Goal: Information Seeking & Learning: Learn about a topic

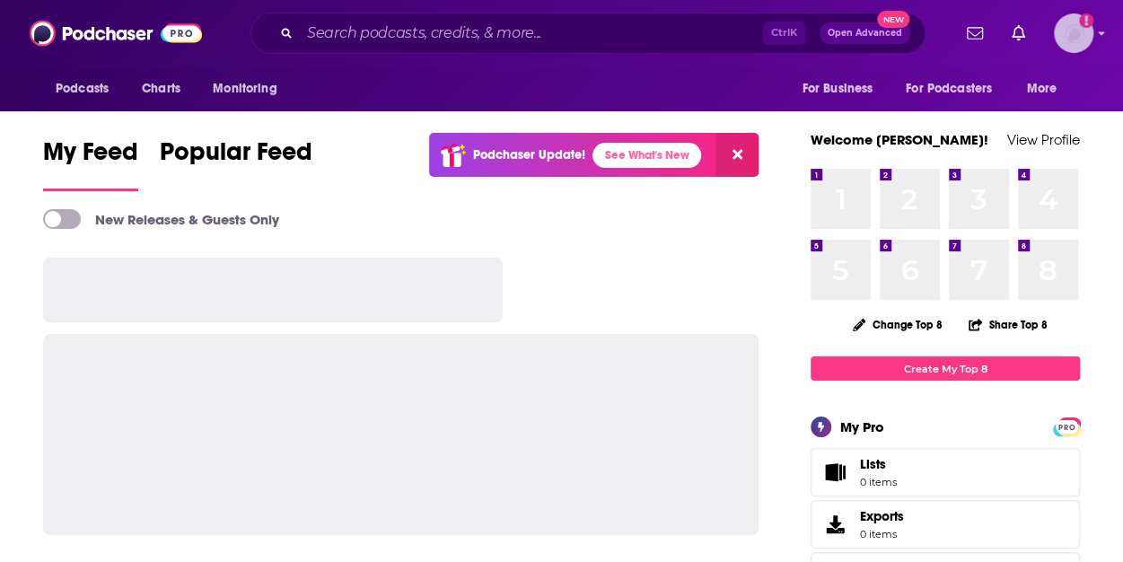
click at [1075, 44] on img "Logged in as jprice115" at bounding box center [1073, 32] width 39 height 39
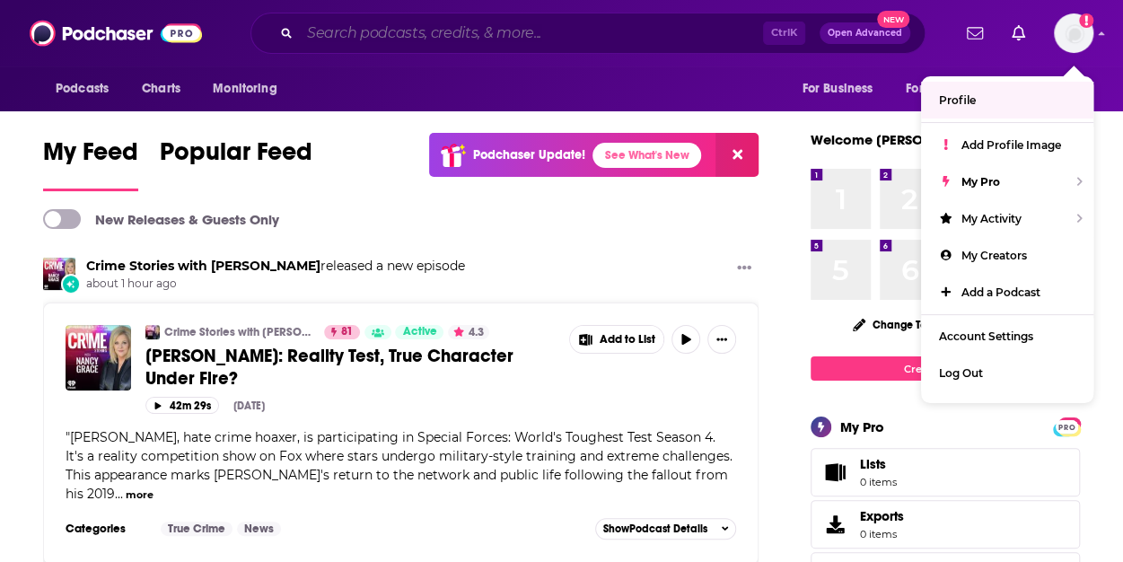
click at [427, 30] on input "Search podcasts, credits, & more..." at bounding box center [531, 33] width 463 height 29
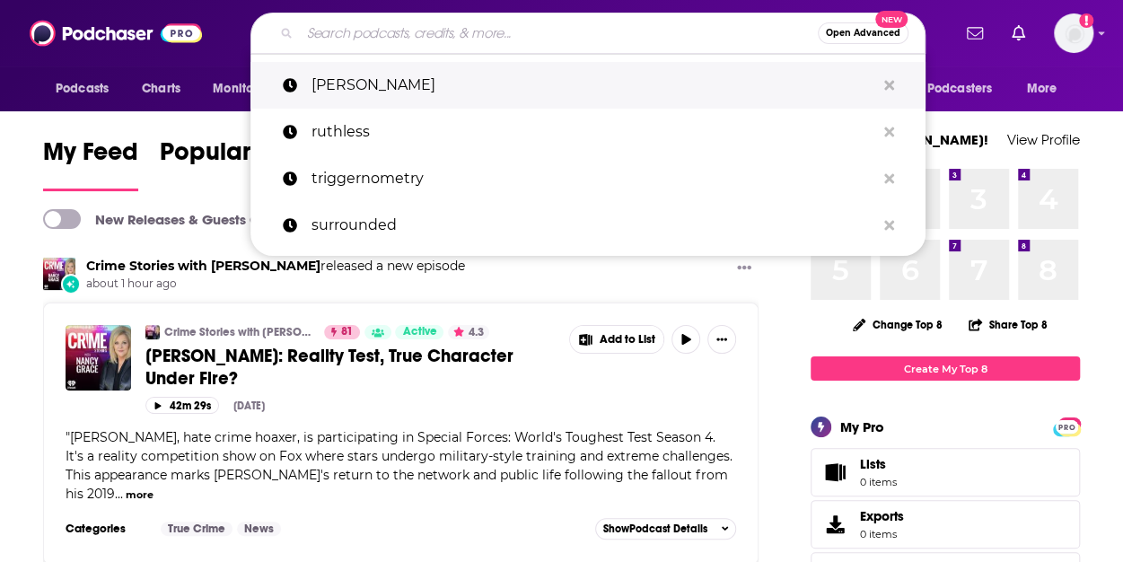
click at [399, 86] on p "[PERSON_NAME]" at bounding box center [593, 85] width 564 height 47
type input "[PERSON_NAME]"
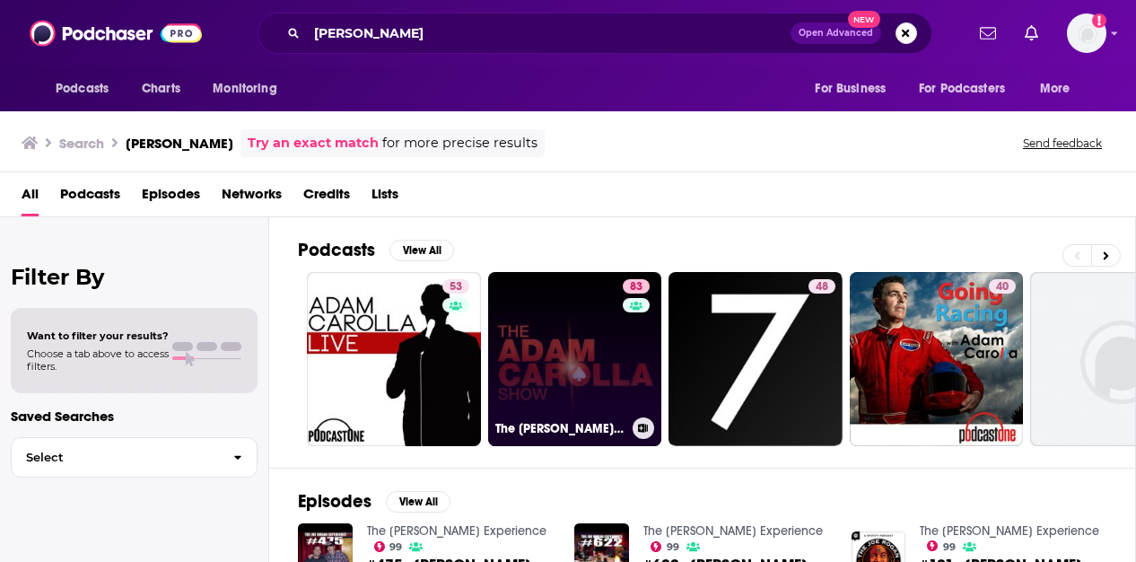
click at [588, 339] on link "83 The [PERSON_NAME] Show" at bounding box center [575, 359] width 174 height 174
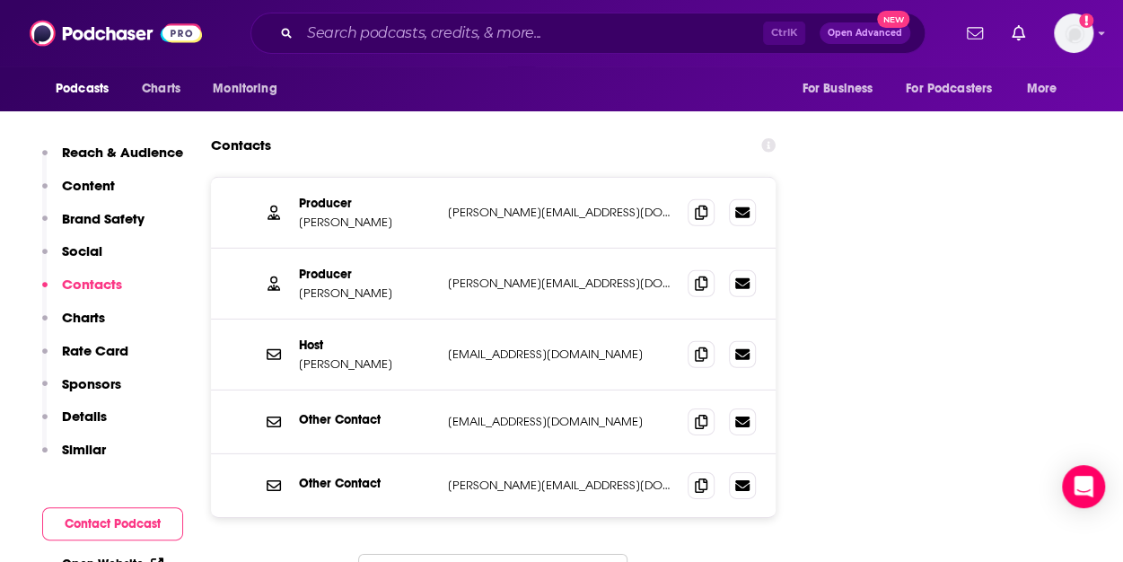
scroll to position [2567, 0]
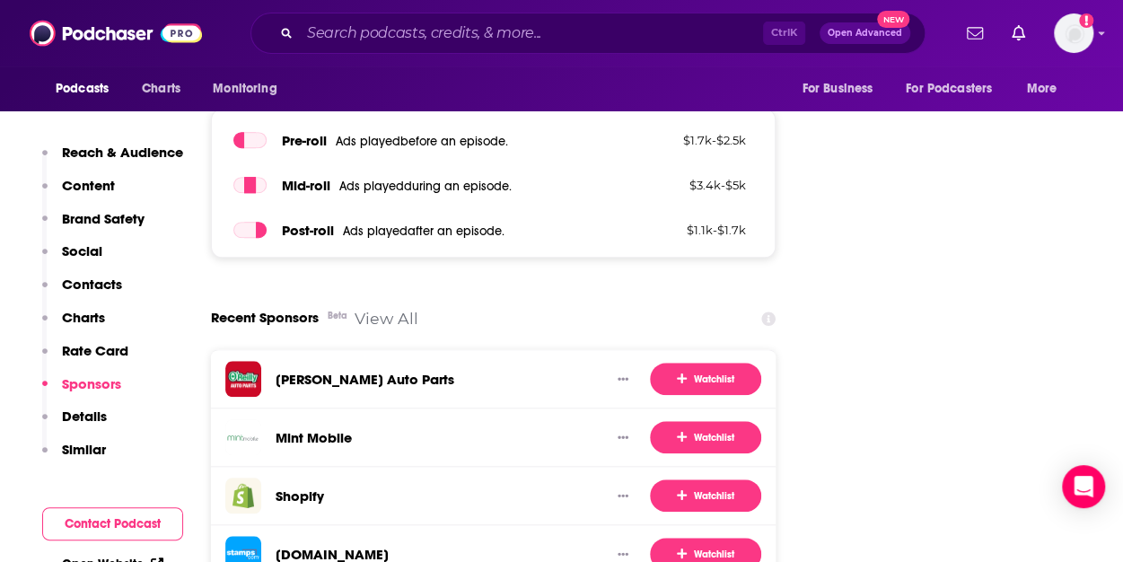
scroll to position [3952, 0]
drag, startPoint x: 854, startPoint y: 561, endPoint x: 857, endPoint y: 499, distance: 62.0
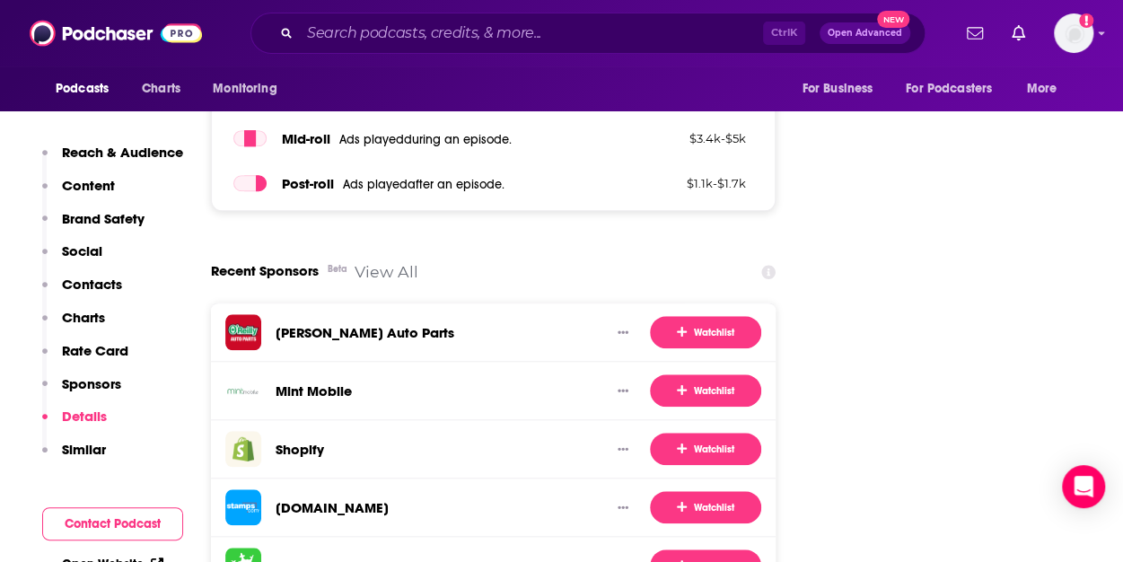
scroll to position [3997, 0]
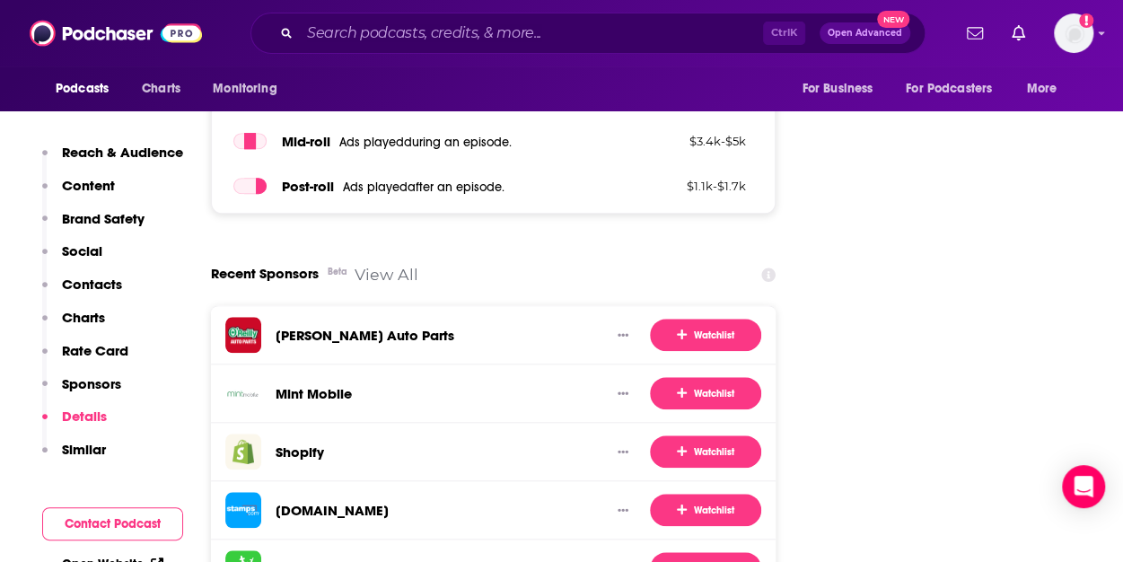
click at [383, 265] on link "View All" at bounding box center [387, 274] width 64 height 19
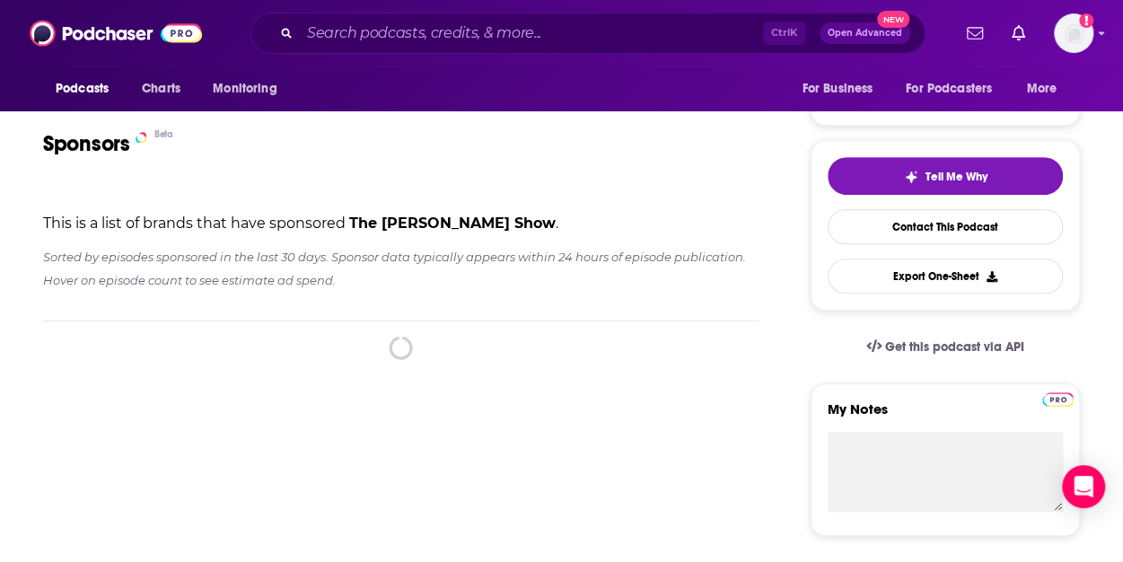
scroll to position [399, 0]
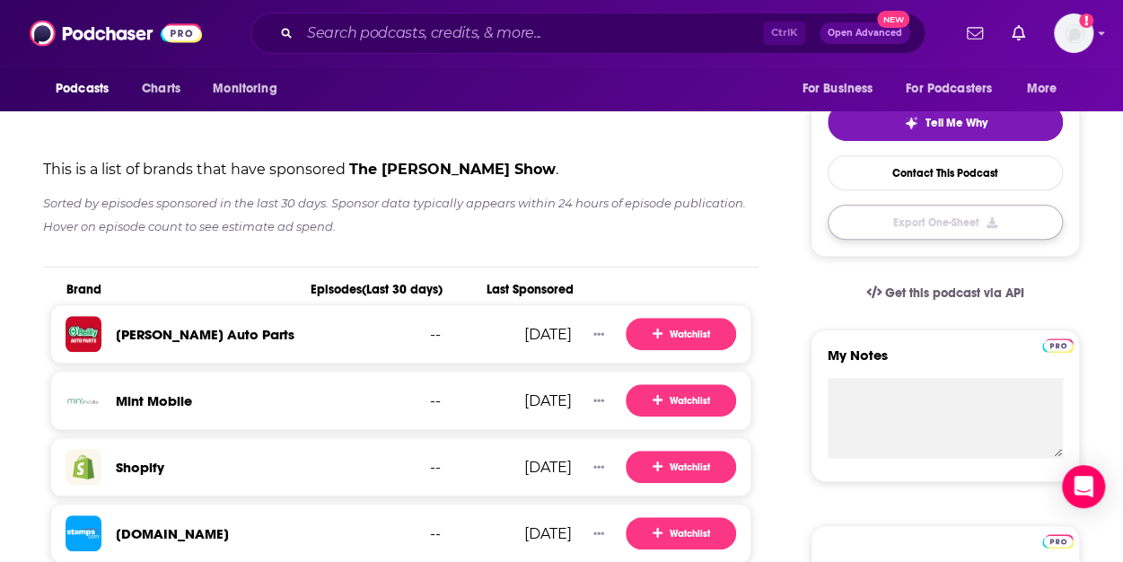
click at [978, 224] on button "Export One-Sheet" at bounding box center [945, 222] width 235 height 35
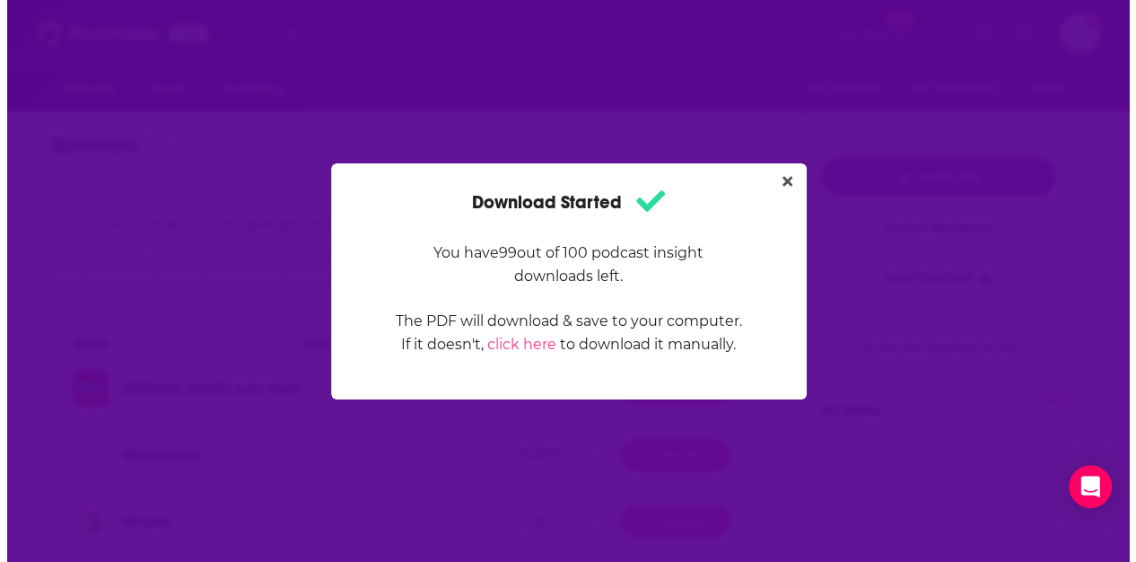
scroll to position [0, 0]
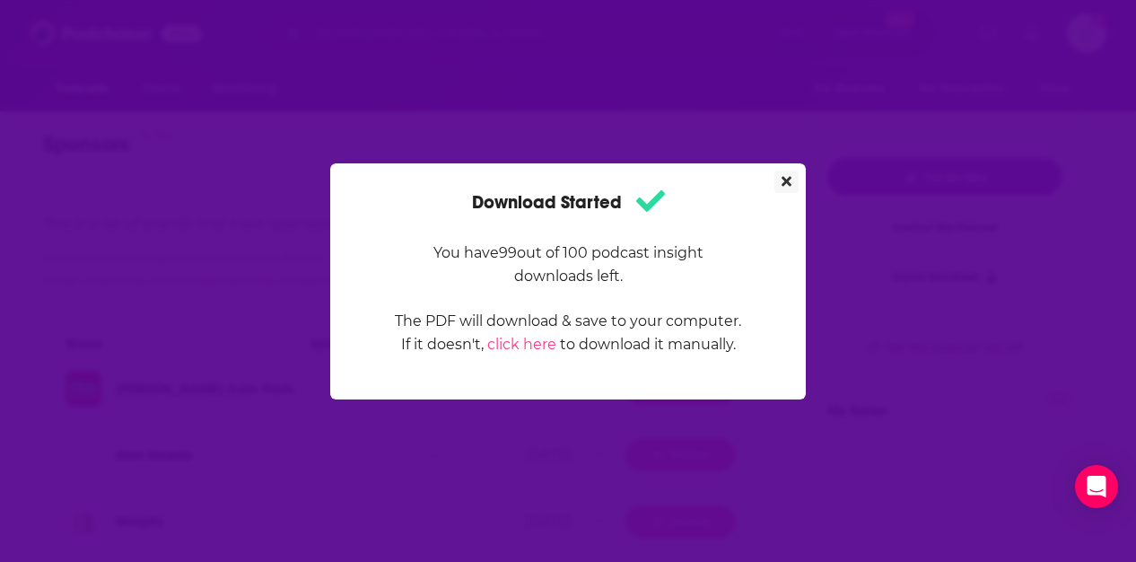
click at [789, 179] on icon "Close" at bounding box center [787, 181] width 10 height 10
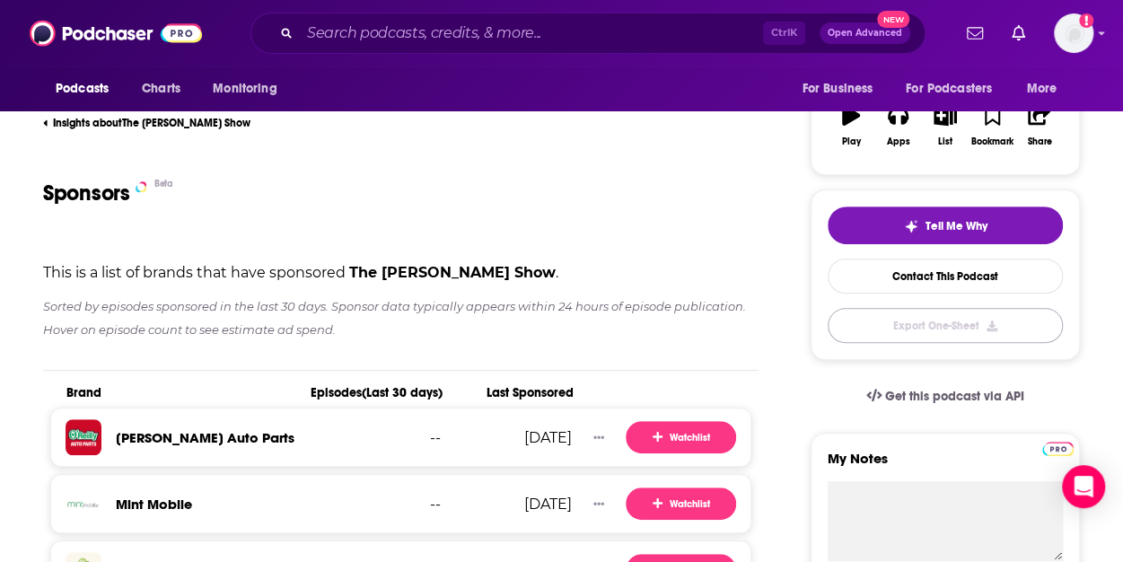
scroll to position [468, 0]
